Goal: Use online tool/utility: Utilize a website feature to perform a specific function

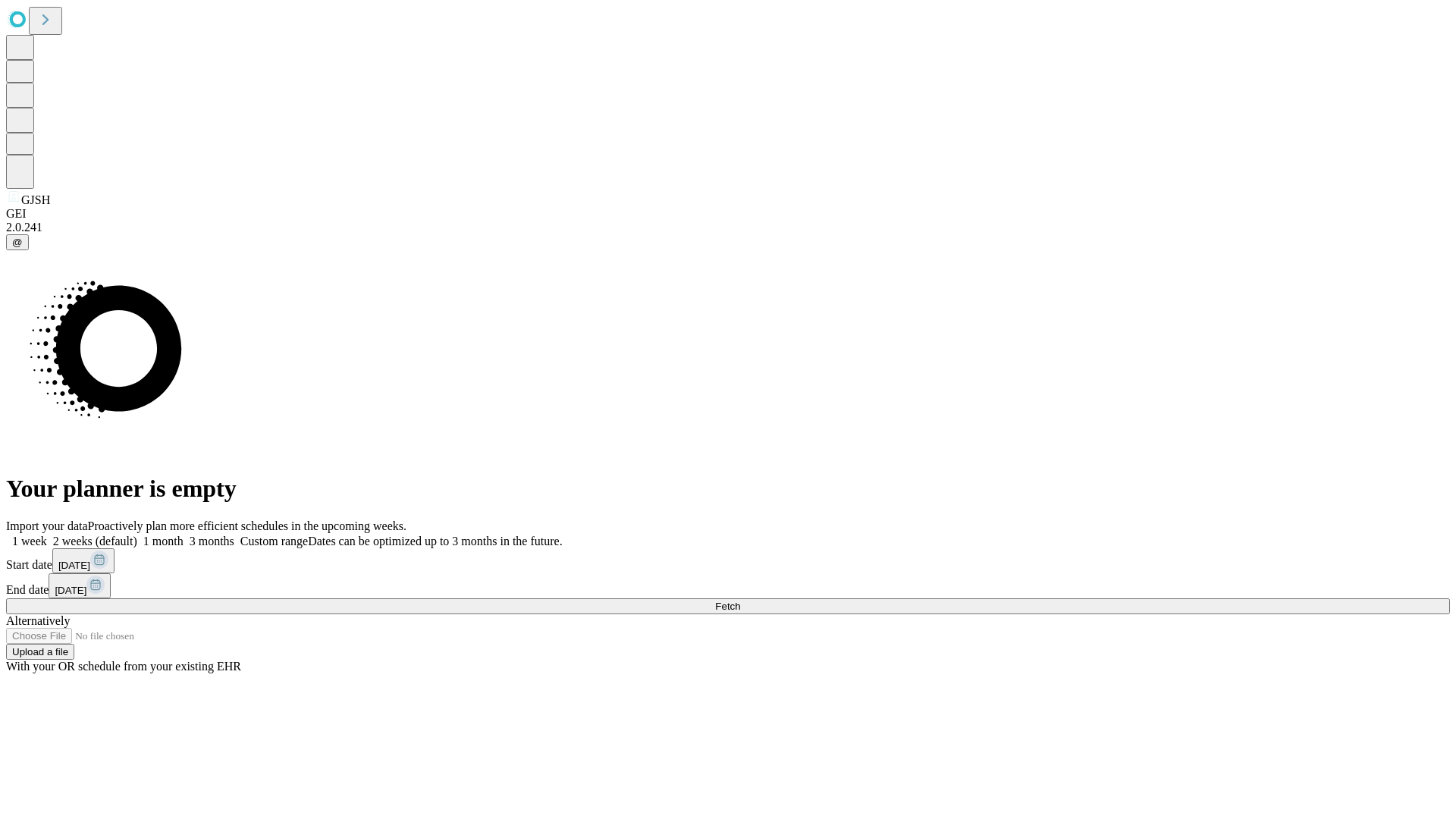
click at [740, 601] on span "Fetch" at bounding box center [727, 606] width 25 height 11
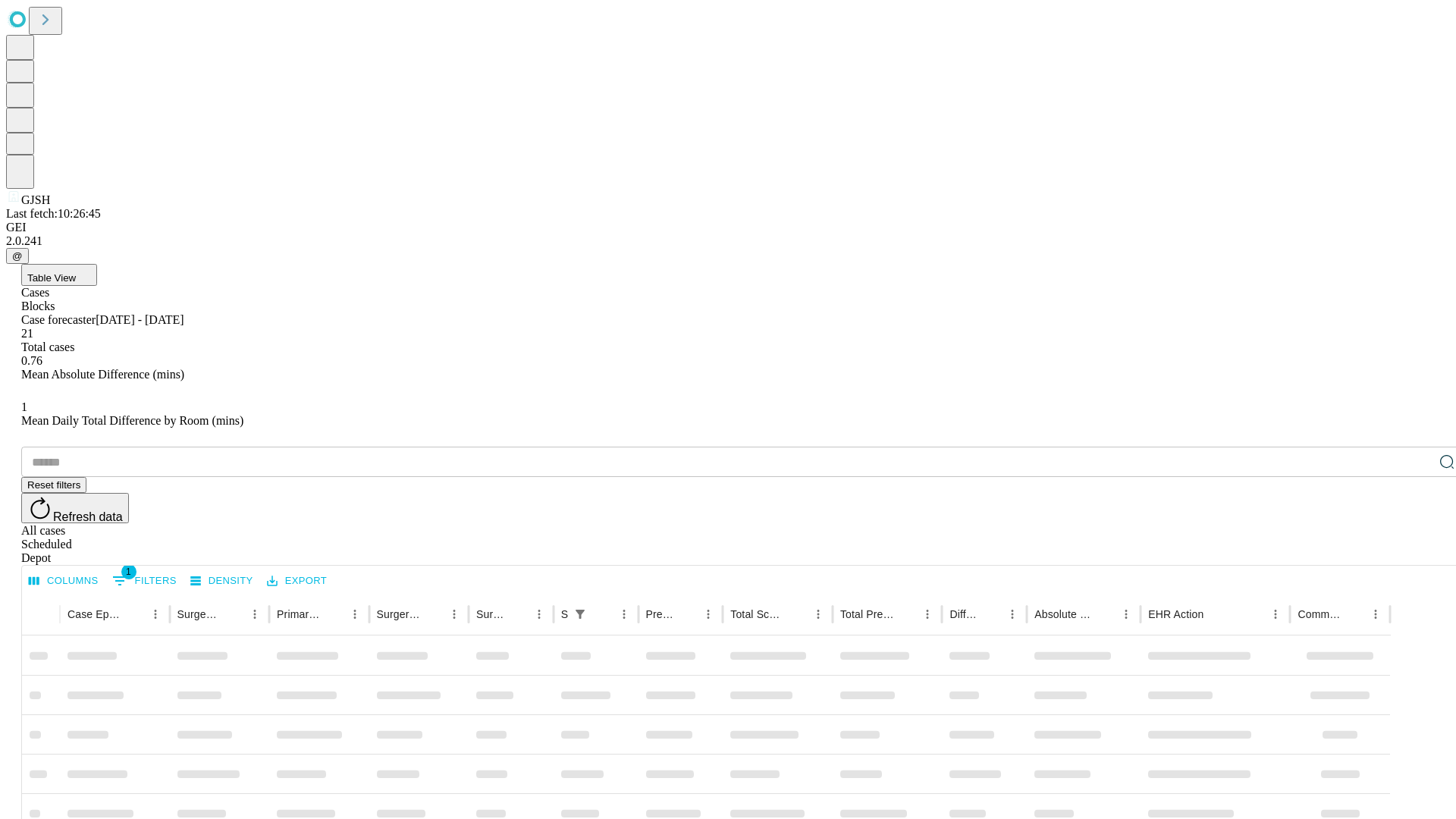
click at [76, 272] on span "Table View" at bounding box center [52, 278] width 49 height 11
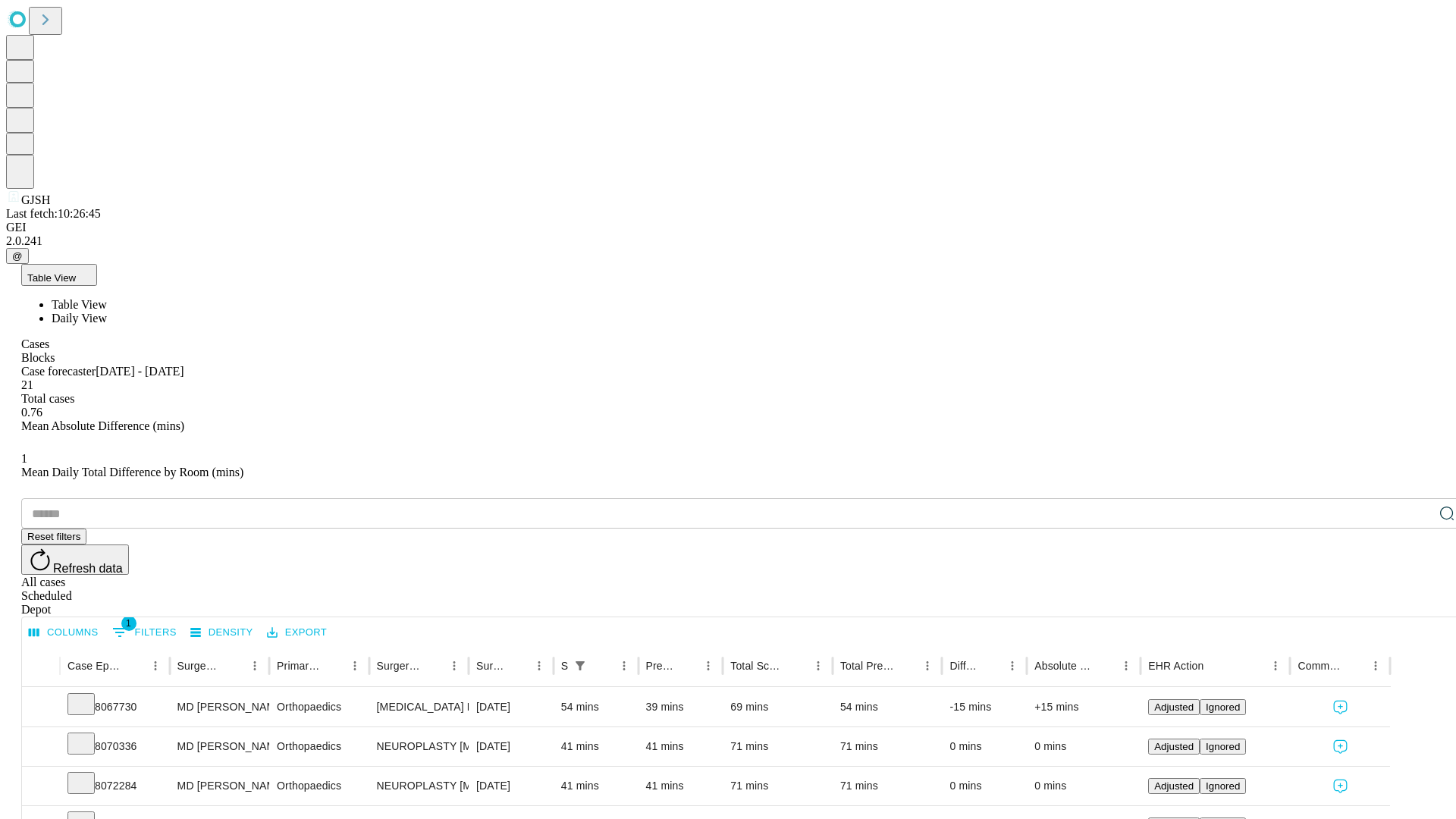
click at [107, 312] on span "Daily View" at bounding box center [79, 318] width 55 height 13
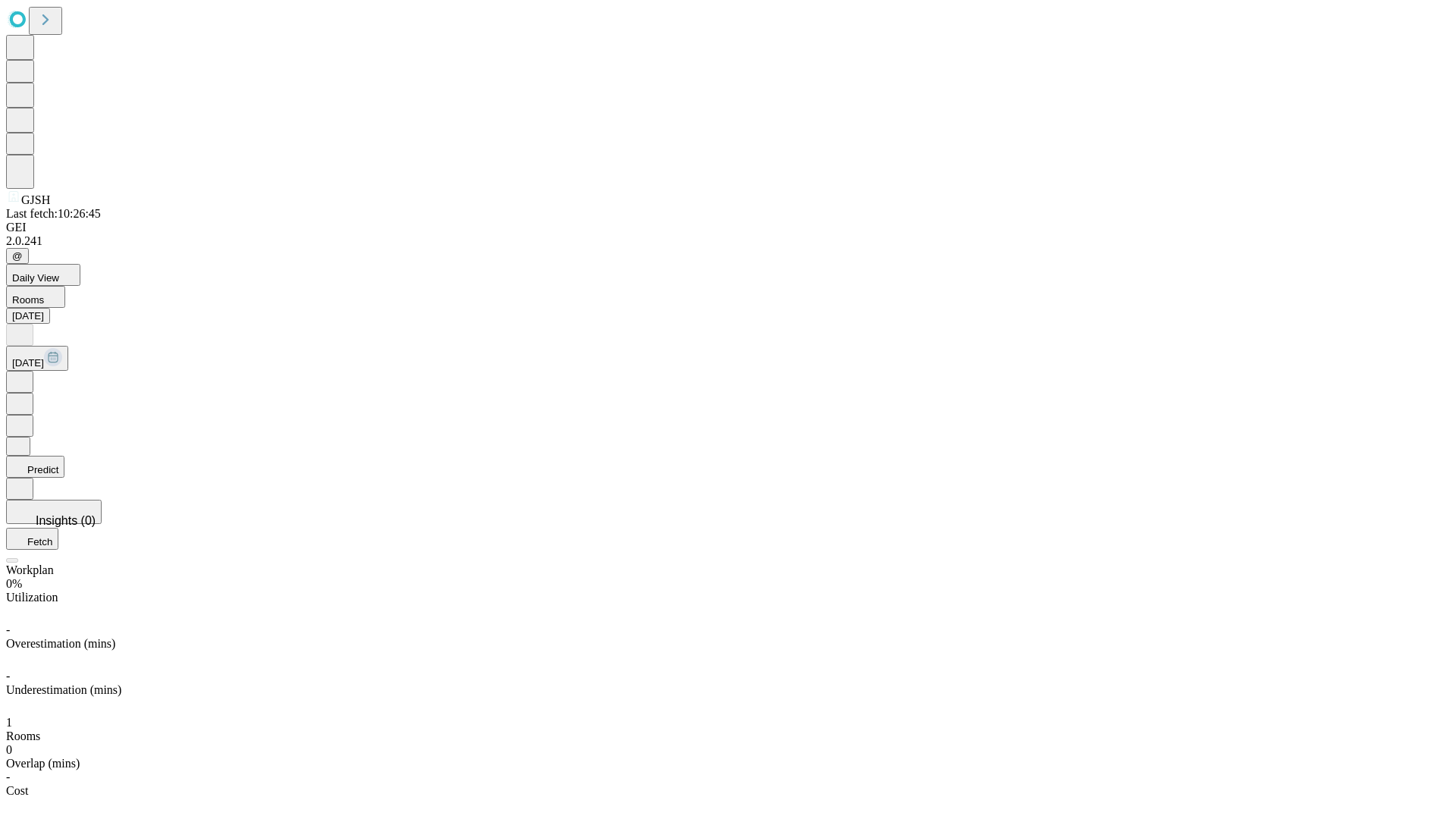
click at [64, 455] on button "Predict" at bounding box center [35, 466] width 58 height 22
